Goal: Find contact information: Find contact information

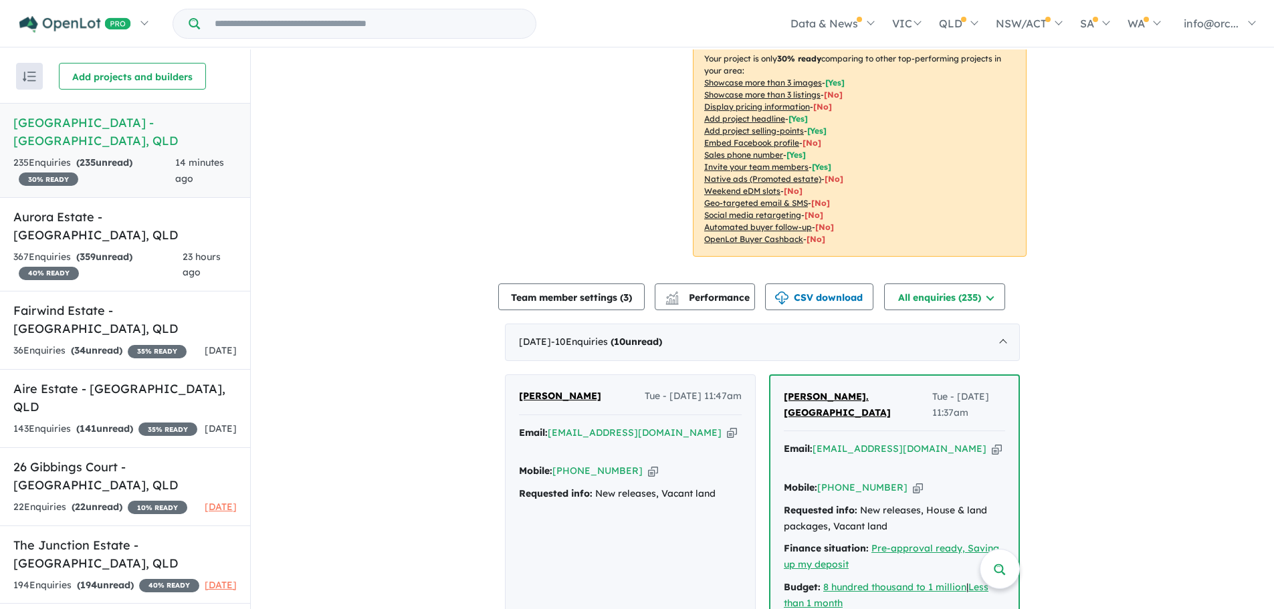
scroll to position [267, 0]
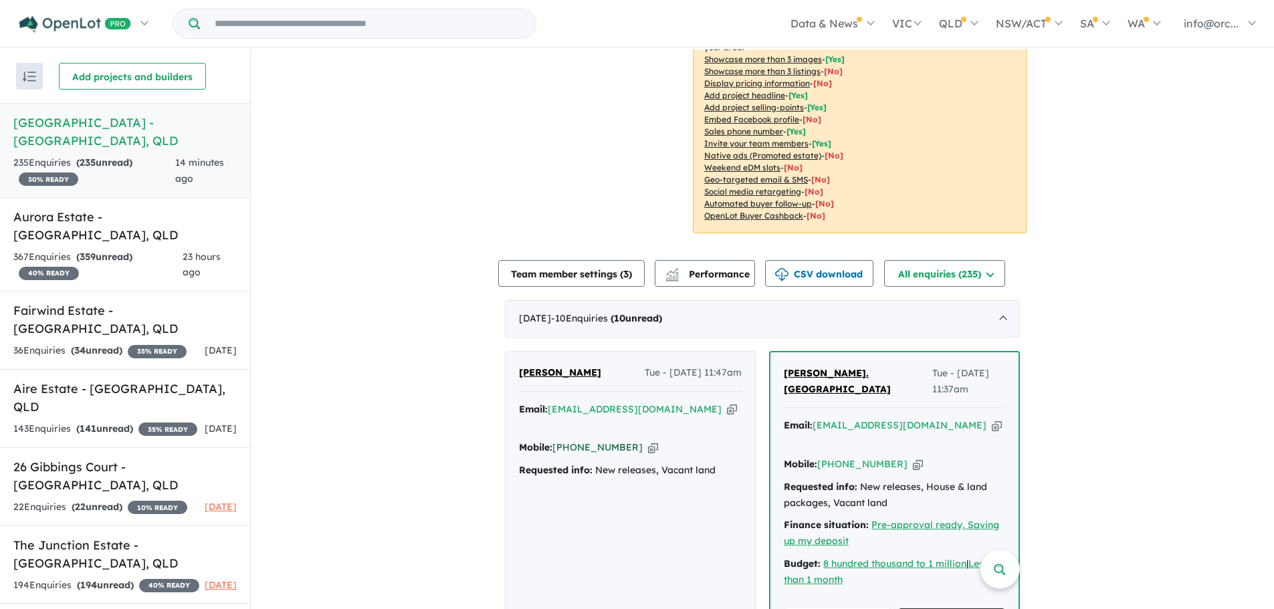
drag, startPoint x: 625, startPoint y: 413, endPoint x: 572, endPoint y: 416, distance: 52.9
click at [572, 440] on div "Mobile: [PHONE_NUMBER] Copied!" at bounding box center [630, 448] width 223 height 16
copy link "434 781 405"
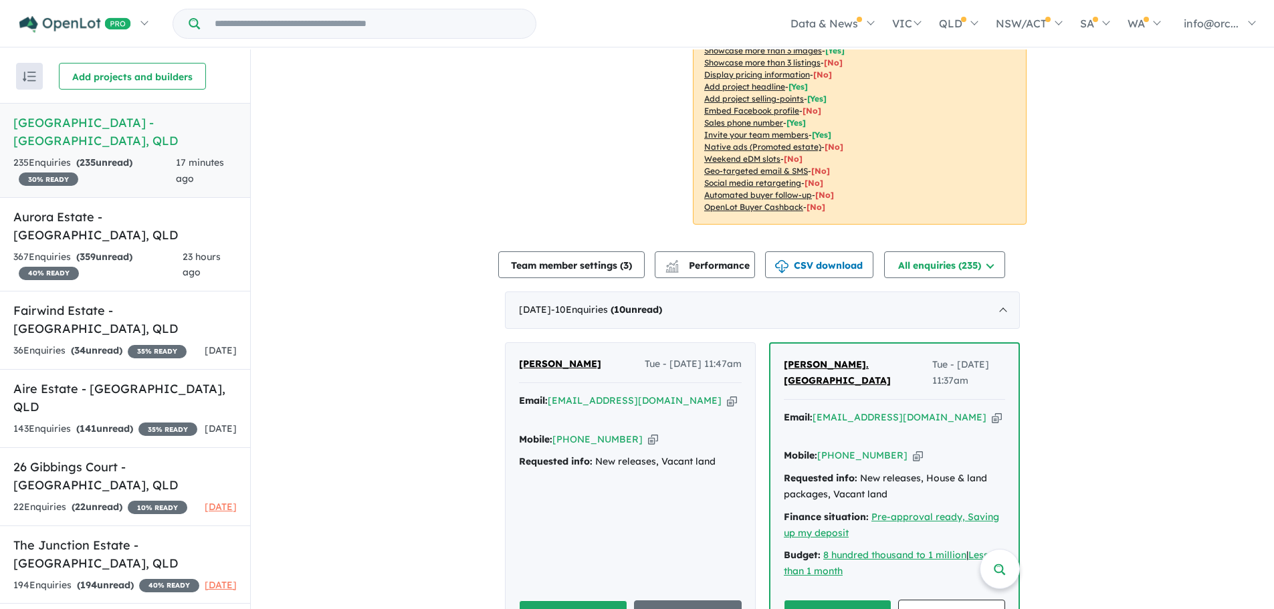
scroll to position [334, 0]
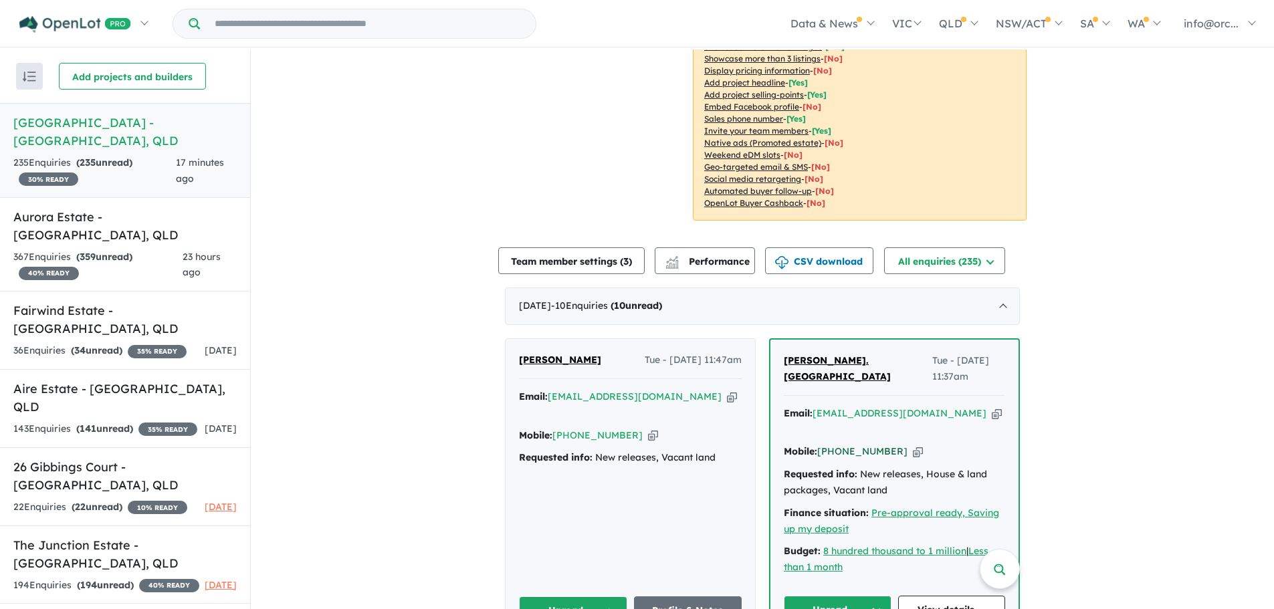
drag, startPoint x: 891, startPoint y: 383, endPoint x: 837, endPoint y: 389, distance: 55.1
click at [837, 444] on div "Mobile: [PHONE_NUMBER] Copied!" at bounding box center [894, 452] width 221 height 16
copy link "424 417 635"
